Goal: Find specific page/section: Find specific page/section

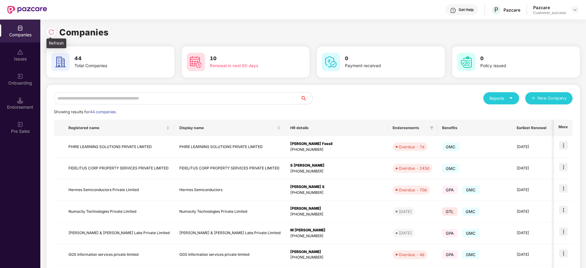
click at [51, 30] on img at bounding box center [51, 32] width 6 height 6
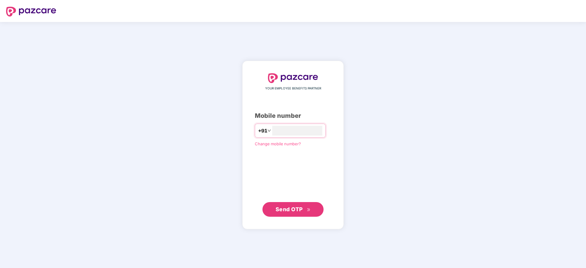
type input "**********"
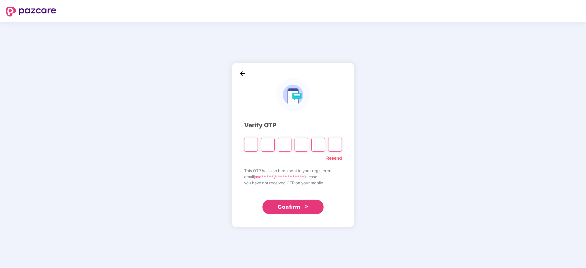
paste input "*"
type input "*"
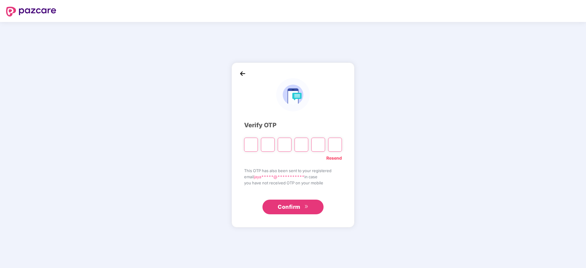
type input "*"
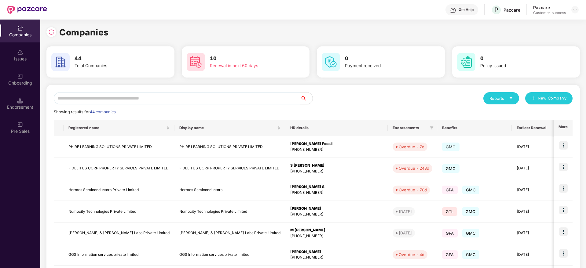
click at [229, 97] on input "text" at bounding box center [177, 98] width 246 height 12
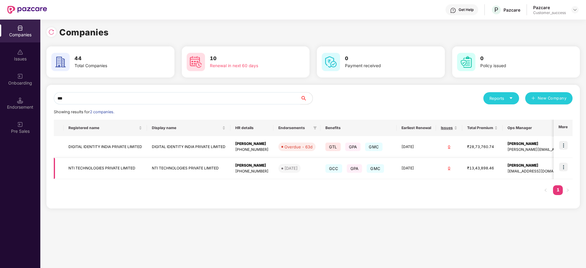
type input "***"
click at [111, 164] on td "NTI TECHNOLOGIES PRIVATE LIMITED" at bounding box center [105, 169] width 83 height 22
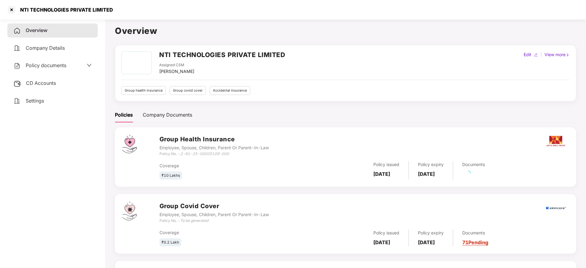
click at [71, 65] on div "Policy documents" at bounding box center [52, 66] width 78 height 8
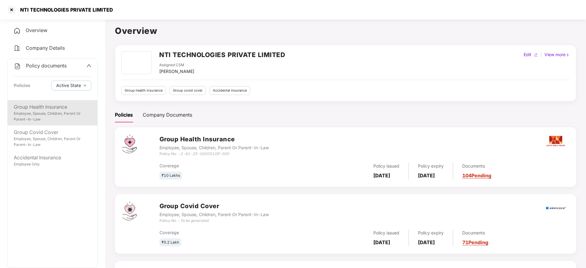
click at [50, 115] on div "Employee, Spouse, Children, Parent Or Parent-In-Law" at bounding box center [53, 117] width 78 height 12
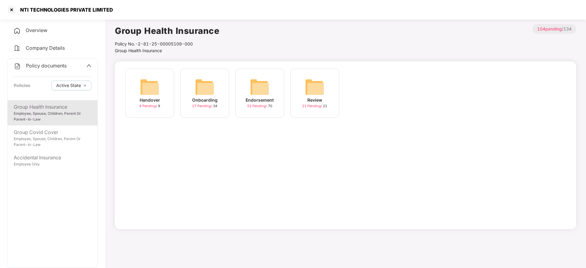
click at [255, 82] on img at bounding box center [260, 87] width 20 height 20
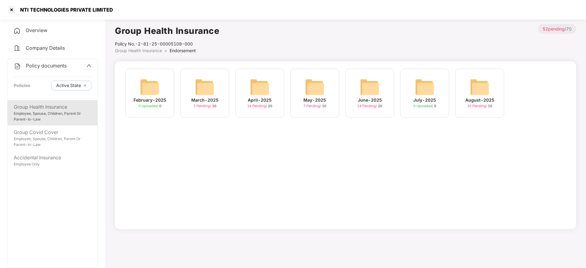
click at [471, 91] on img at bounding box center [480, 87] width 20 height 20
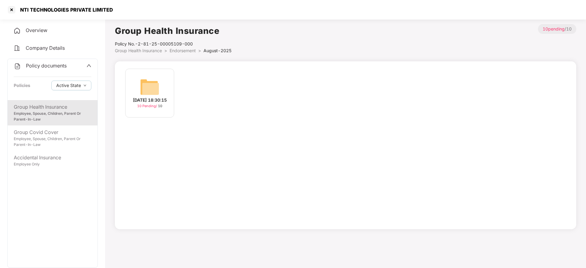
click at [149, 98] on div "12-Aug-2025 18:30:15" at bounding box center [150, 100] width 34 height 7
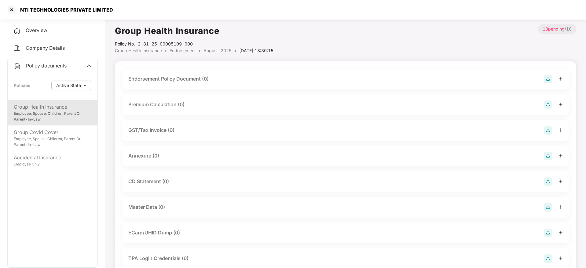
click at [223, 50] on span "August-2025" at bounding box center [217, 50] width 28 height 5
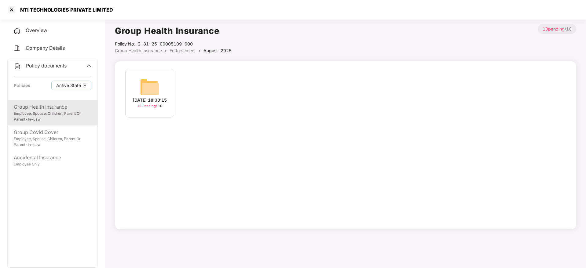
click at [187, 52] on span "Endorsement" at bounding box center [182, 50] width 26 height 5
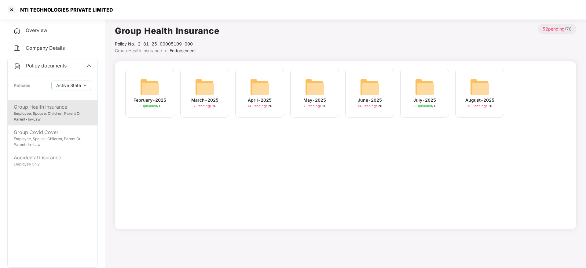
click at [379, 97] on div "June-2025" at bounding box center [370, 100] width 24 height 7
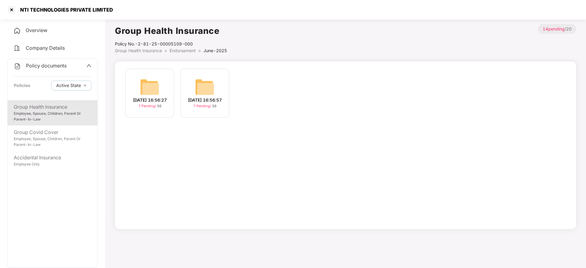
click at [208, 82] on img at bounding box center [205, 87] width 20 height 20
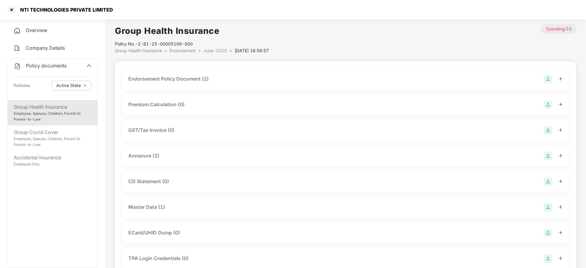
click at [186, 208] on div "Master Data (1)" at bounding box center [345, 207] width 434 height 9
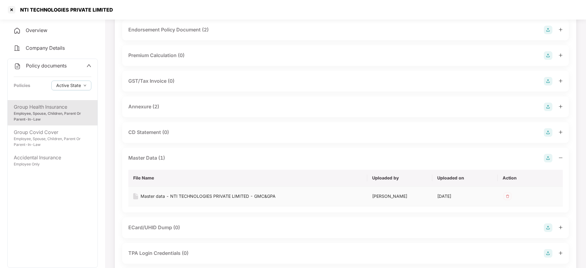
scroll to position [49, 0]
click at [184, 195] on div "Master data - NTI TECHNOLOGIES PRIVATE LIMITED - GMC&GPA" at bounding box center [207, 196] width 135 height 7
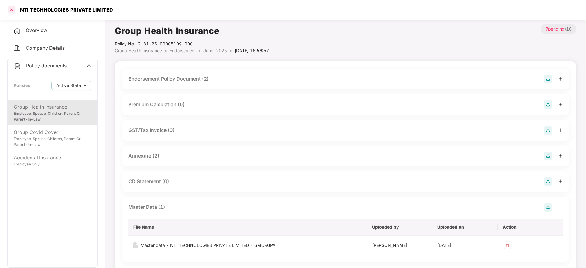
click at [12, 10] on div at bounding box center [12, 10] width 10 height 10
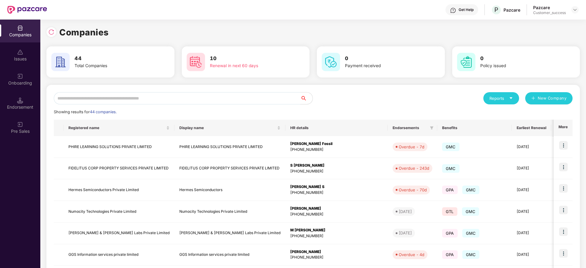
click at [180, 93] on input "text" at bounding box center [177, 98] width 246 height 12
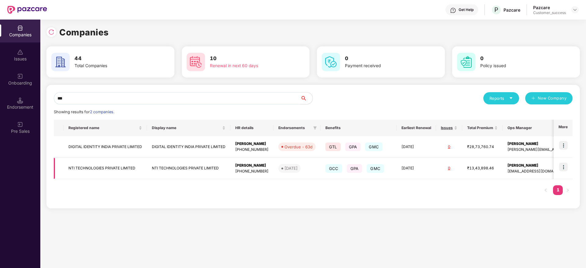
type input "***"
click at [567, 170] on img at bounding box center [563, 167] width 9 height 9
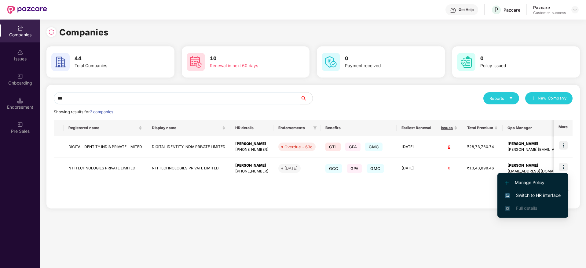
click at [544, 191] on li "Switch to HR interface" at bounding box center [532, 195] width 71 height 13
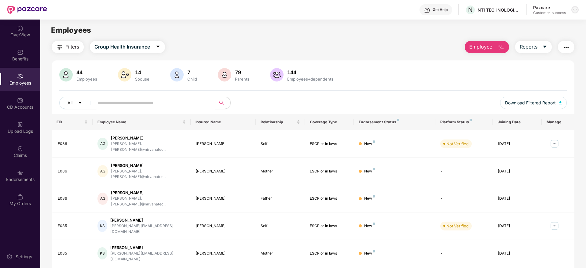
click at [574, 13] on div at bounding box center [574, 9] width 7 height 7
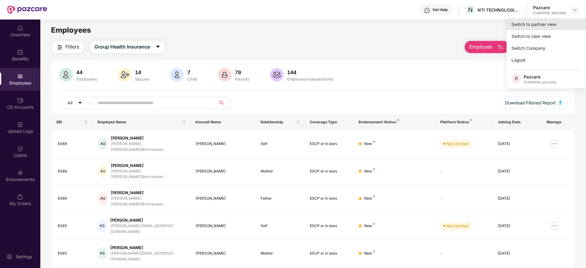
click at [553, 21] on div "Switch to partner view" at bounding box center [545, 24] width 79 height 12
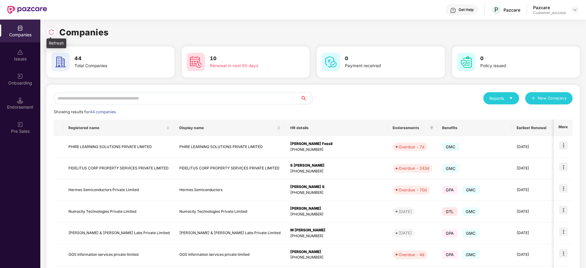
click at [53, 31] on img at bounding box center [51, 32] width 6 height 6
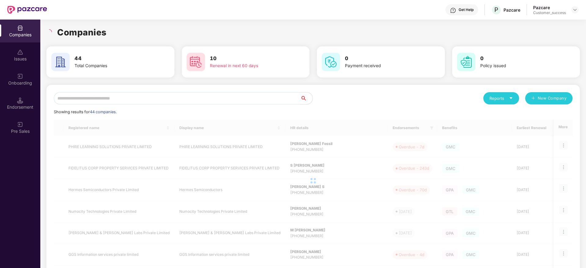
click at [115, 31] on div "Companies" at bounding box center [312, 32] width 533 height 13
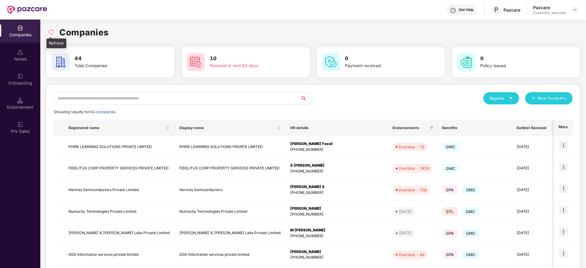
click at [53, 31] on img at bounding box center [51, 32] width 6 height 6
click at [51, 33] on img at bounding box center [51, 32] width 6 height 6
click at [158, 100] on input "text" at bounding box center [177, 98] width 246 height 12
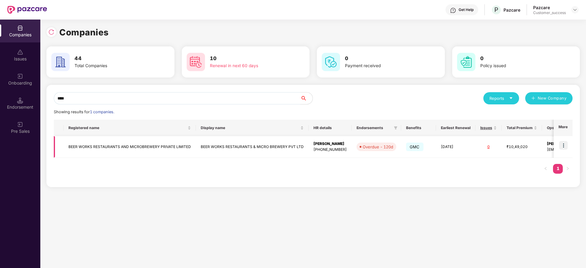
type input "****"
click at [135, 148] on td "BEER WORKS RESTAURANTS AND MICROBREWERY PRIVATE LIMITED" at bounding box center [130, 147] width 132 height 22
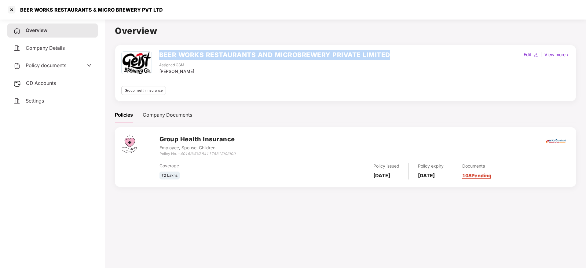
drag, startPoint x: 388, startPoint y: 53, endPoint x: 159, endPoint y: 58, distance: 229.7
click at [159, 58] on div "BEER WORKS RESTAURANTS AND MICROBREWERY PRIVATE LIMITED Assigned CSM Jayaram M …" at bounding box center [345, 63] width 448 height 24
copy h2 "BEER WORKS RESTAURANTS AND MICROBREWERY PRIVATE LIMITED"
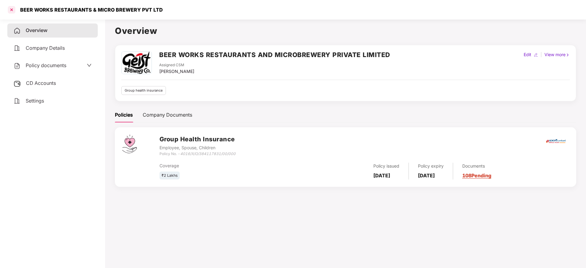
click at [11, 9] on div at bounding box center [12, 10] width 10 height 10
